Goal: Task Accomplishment & Management: Manage account settings

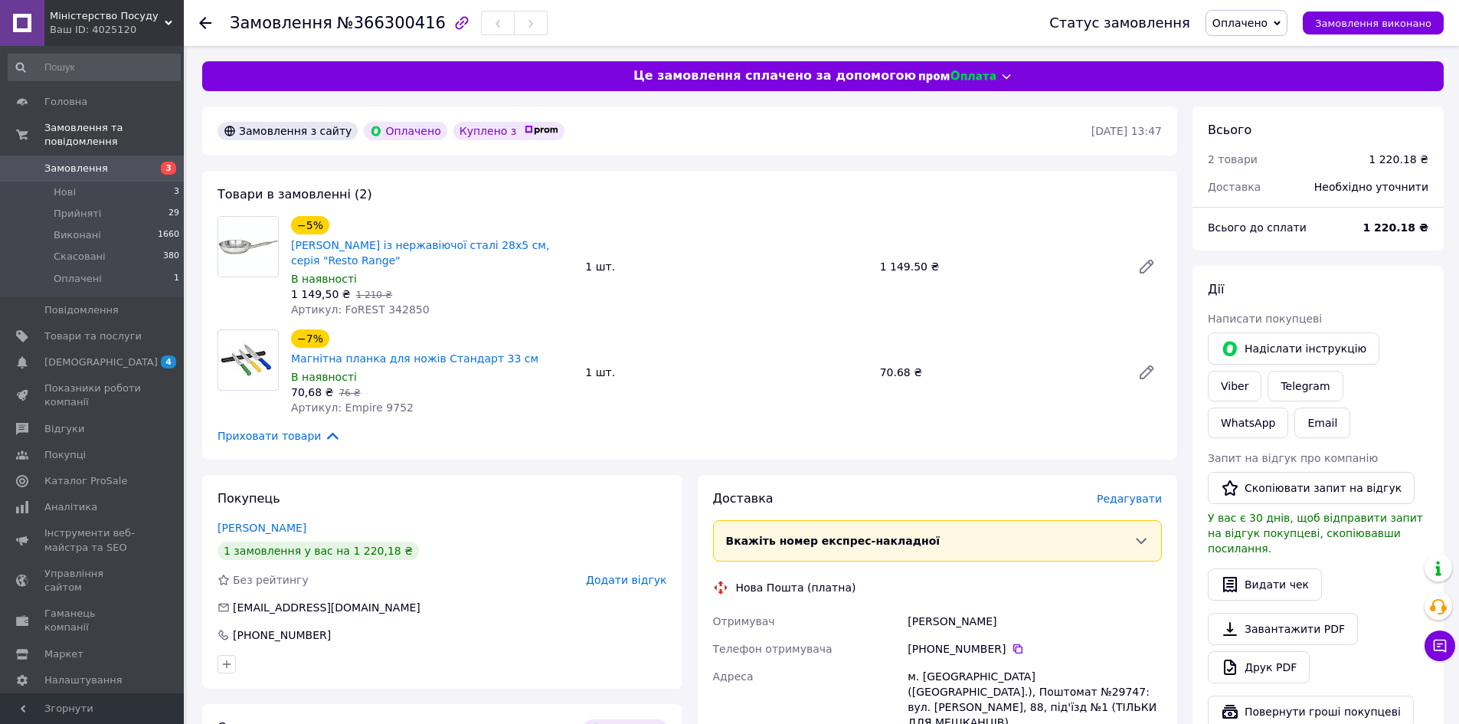
click at [201, 26] on icon at bounding box center [205, 23] width 12 height 12
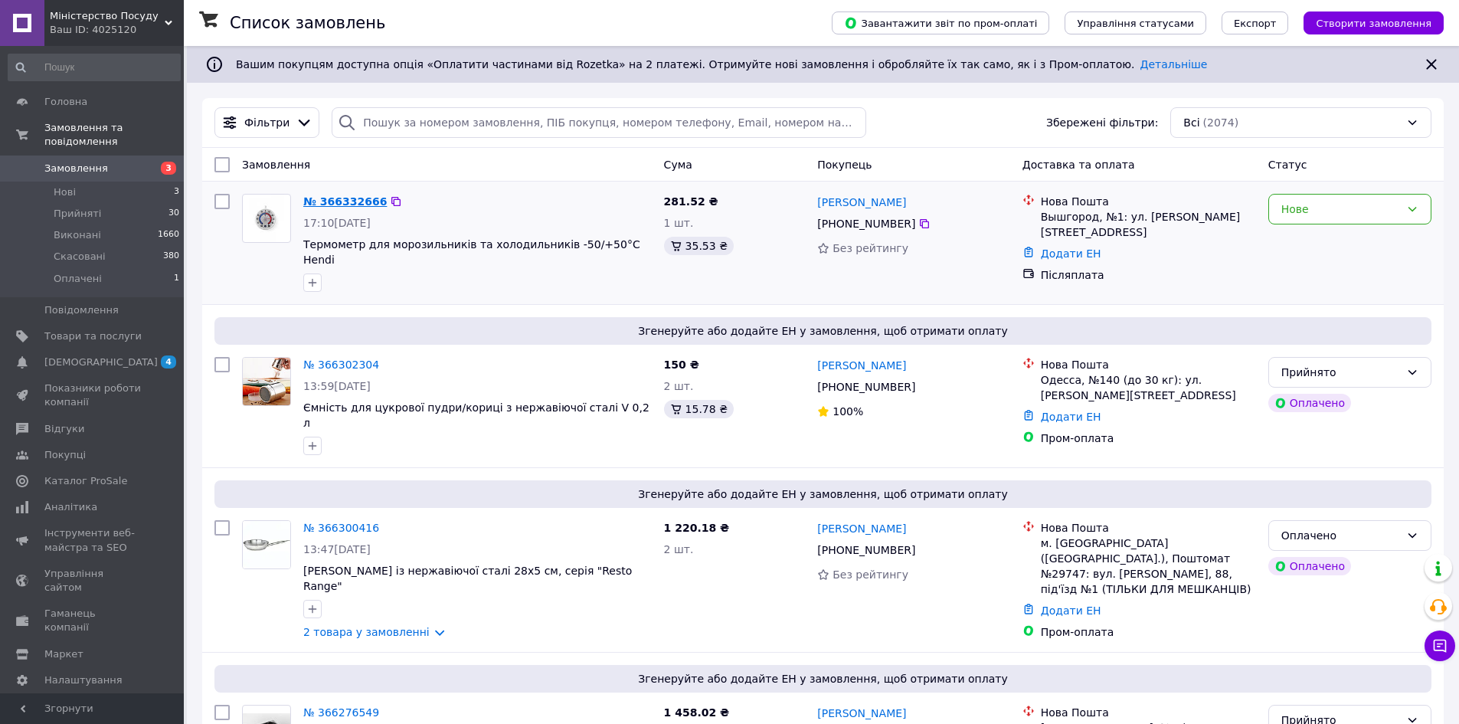
click at [340, 196] on link "№ 366332666" at bounding box center [344, 201] width 83 height 12
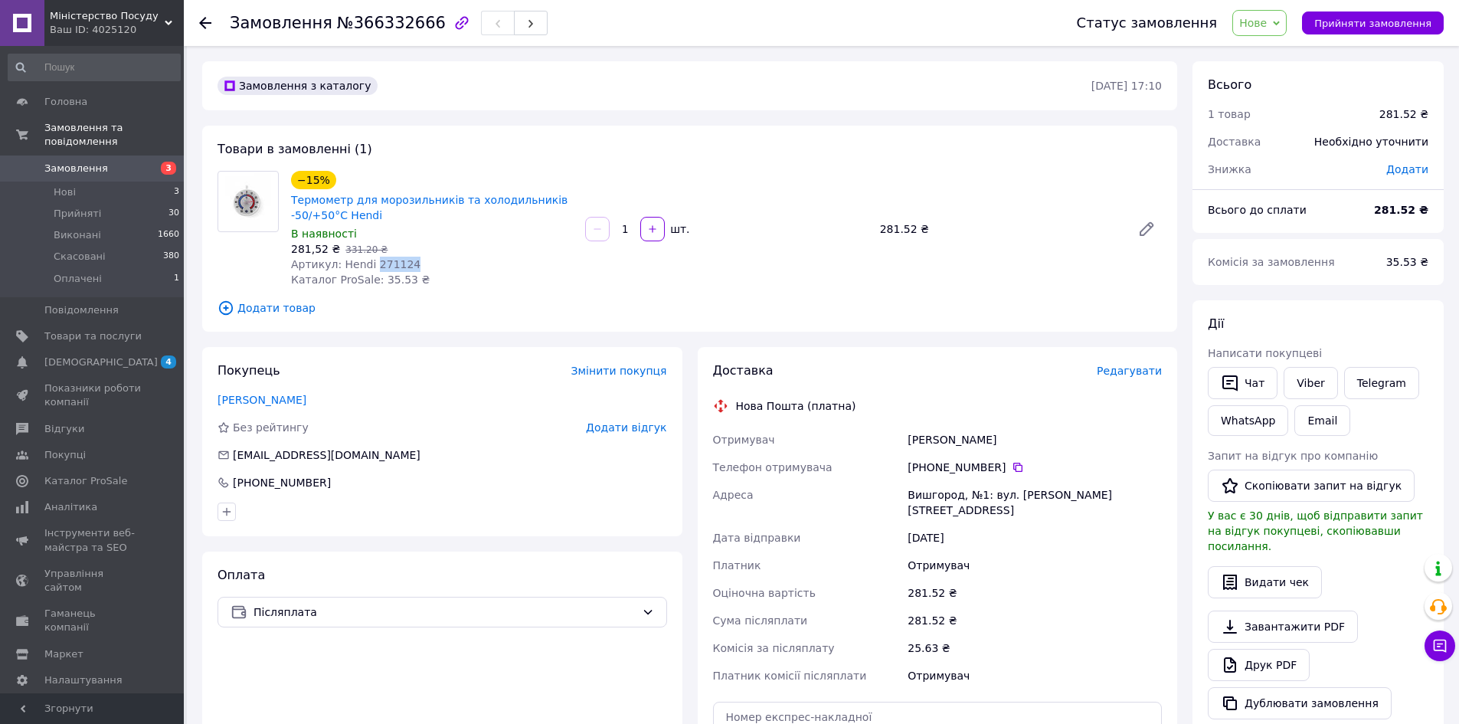
drag, startPoint x: 414, startPoint y: 263, endPoint x: 368, endPoint y: 270, distance: 45.6
click at [368, 270] on div "Артикул: Hendi 271124" at bounding box center [432, 264] width 282 height 15
copy span "271124"
click at [206, 25] on icon at bounding box center [205, 23] width 12 height 12
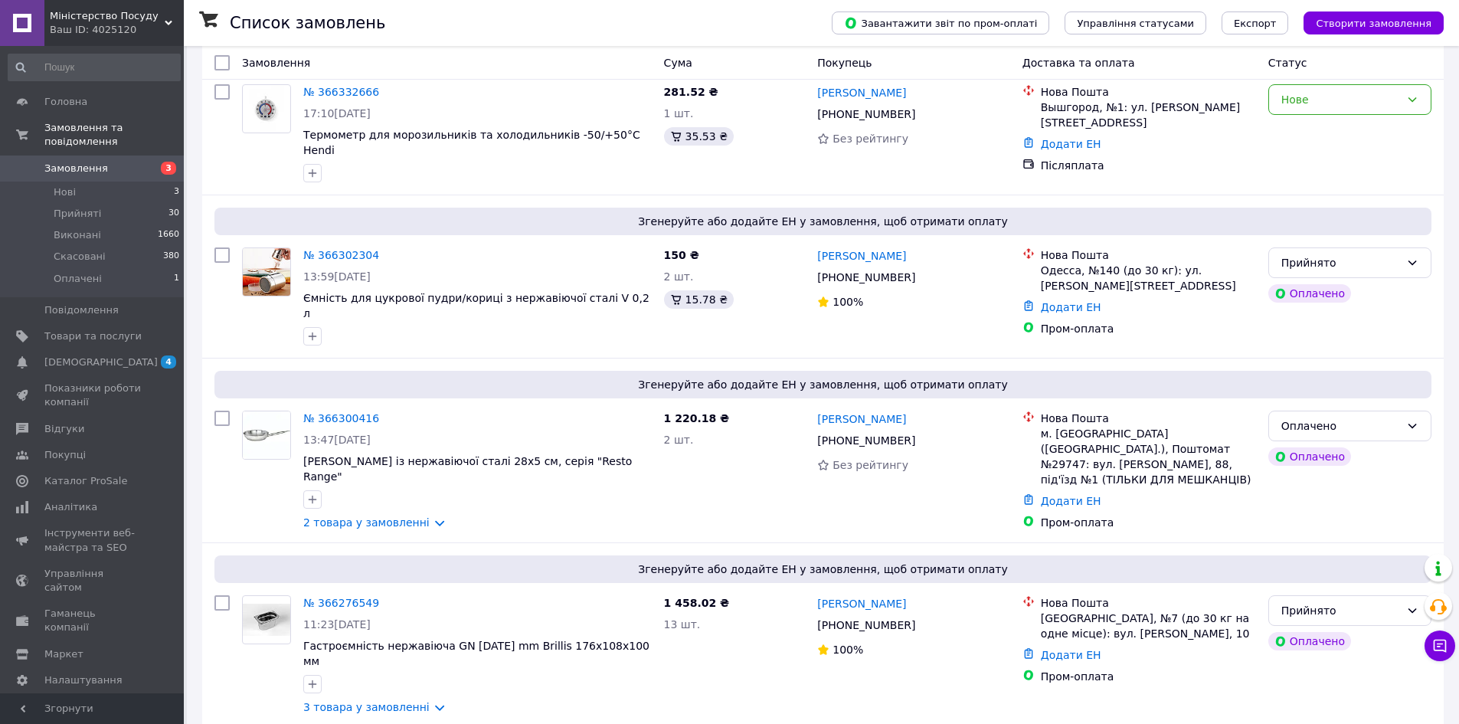
scroll to position [153, 0]
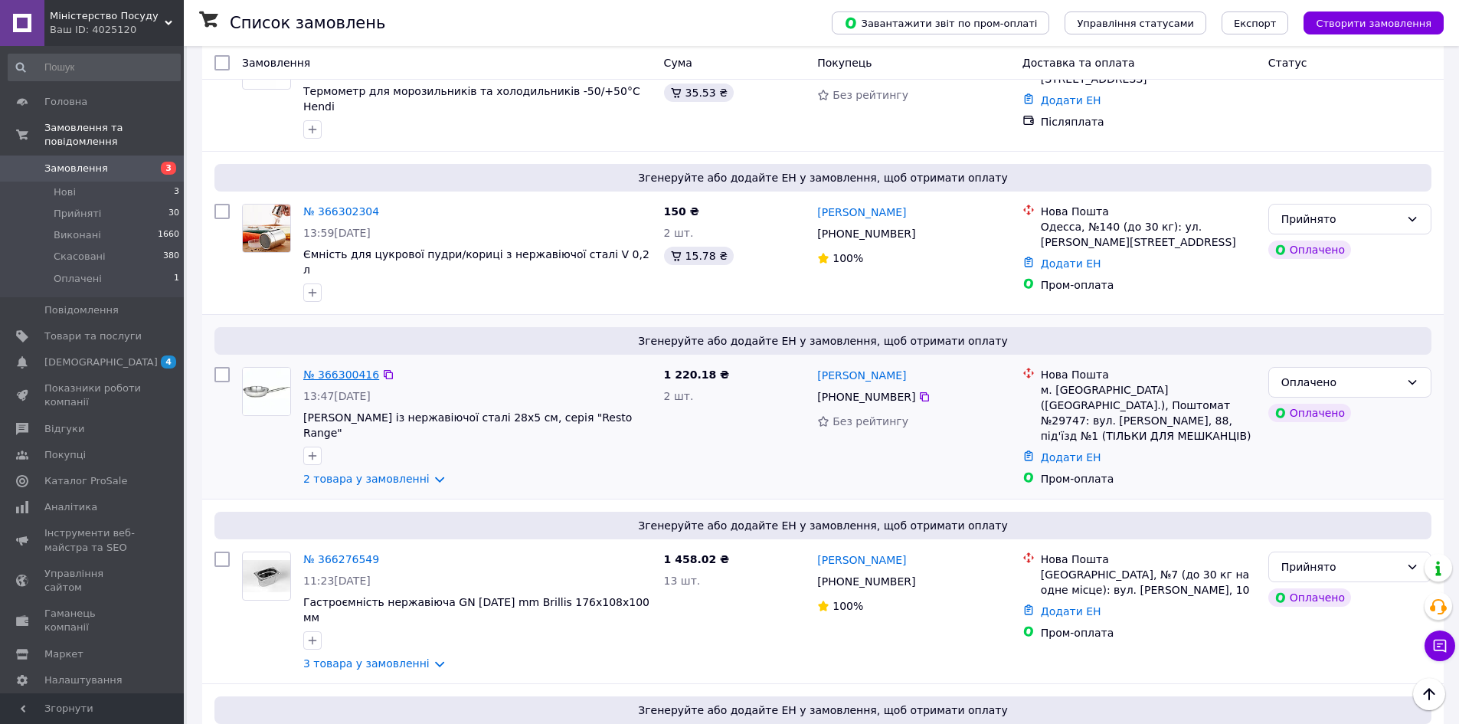
click at [354, 368] on link "№ 366300416" at bounding box center [341, 374] width 76 height 12
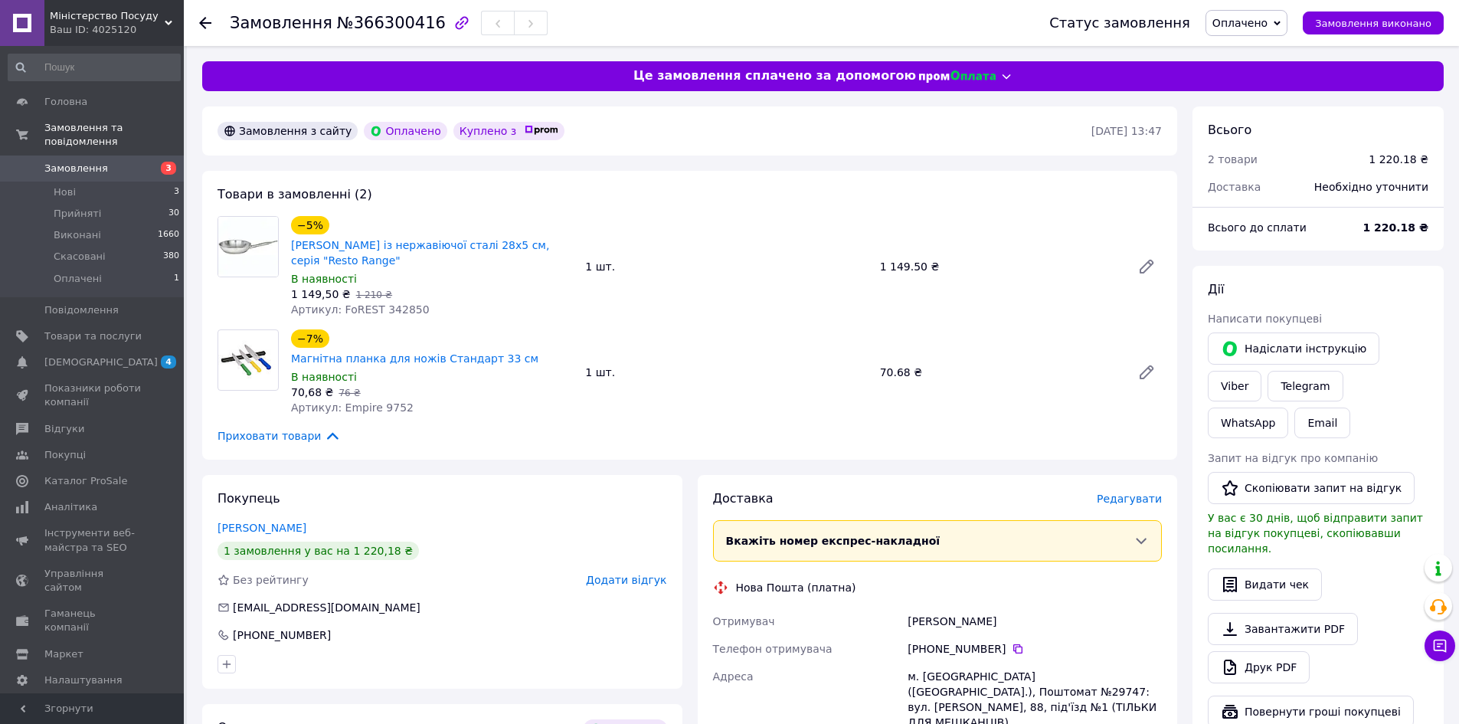
click at [211, 19] on icon at bounding box center [205, 23] width 12 height 12
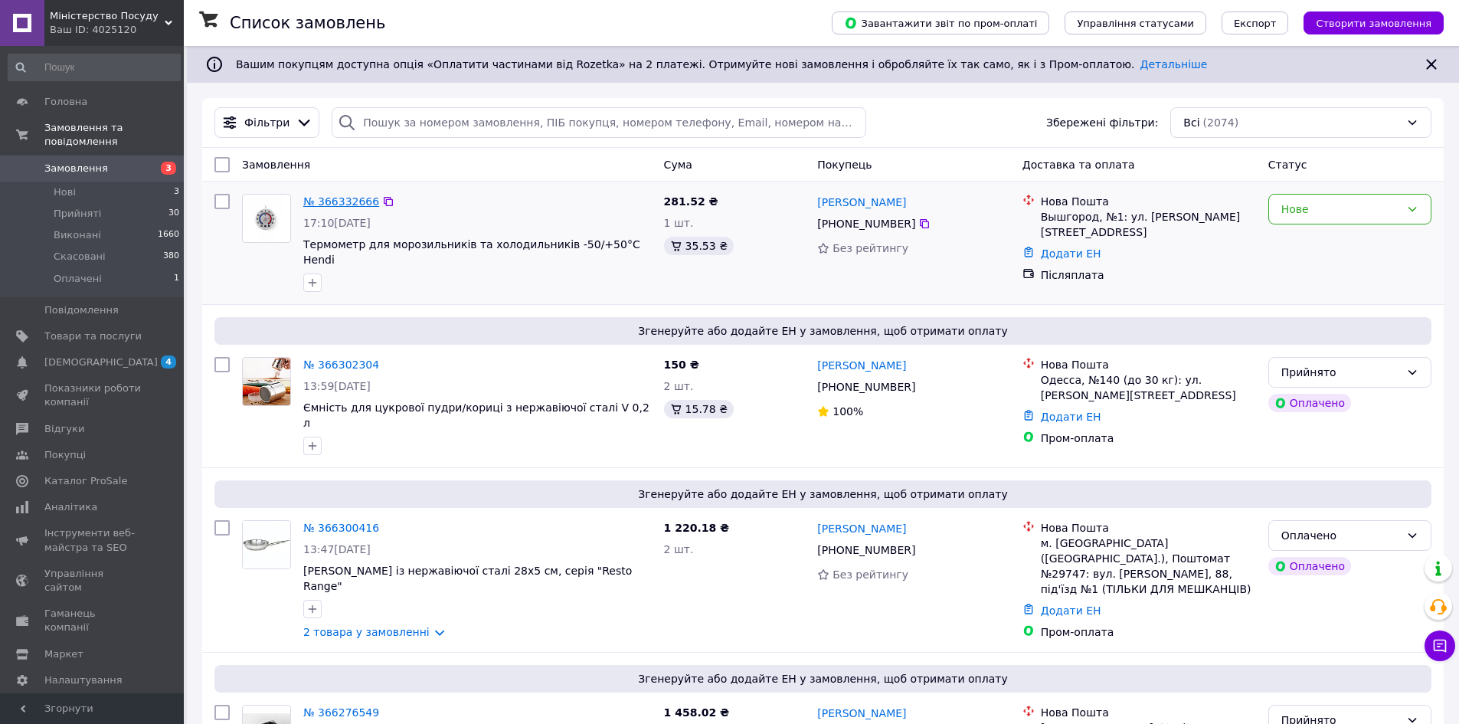
click at [338, 201] on link "№ 366332666" at bounding box center [341, 201] width 76 height 12
